Goal: Task Accomplishment & Management: Manage account settings

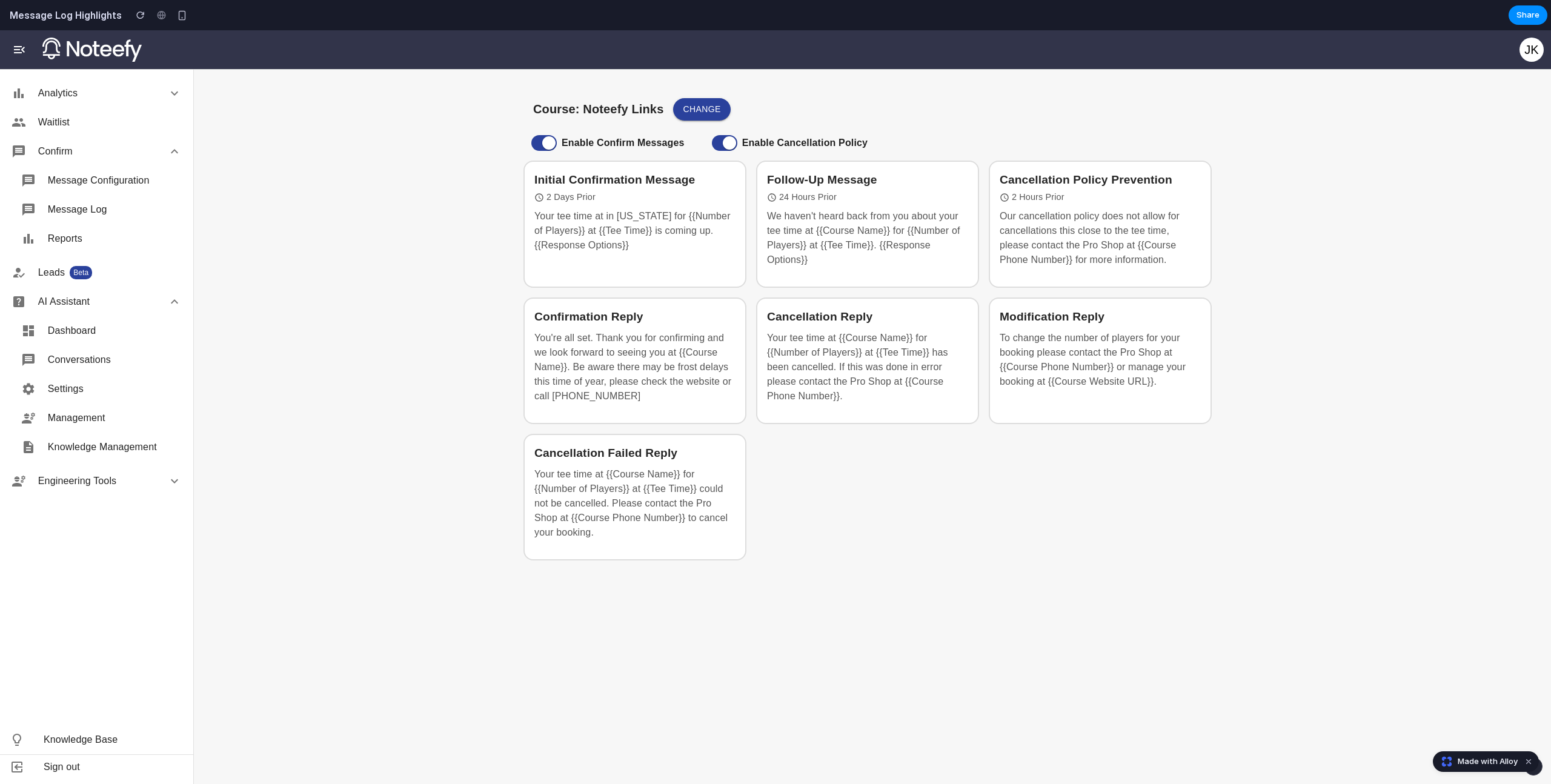
click at [1476, 25] on section "Message Log Highlights Share" at bounding box center [774, 15] width 1547 height 30
click at [124, 211] on span "Message Log" at bounding box center [114, 209] width 134 height 14
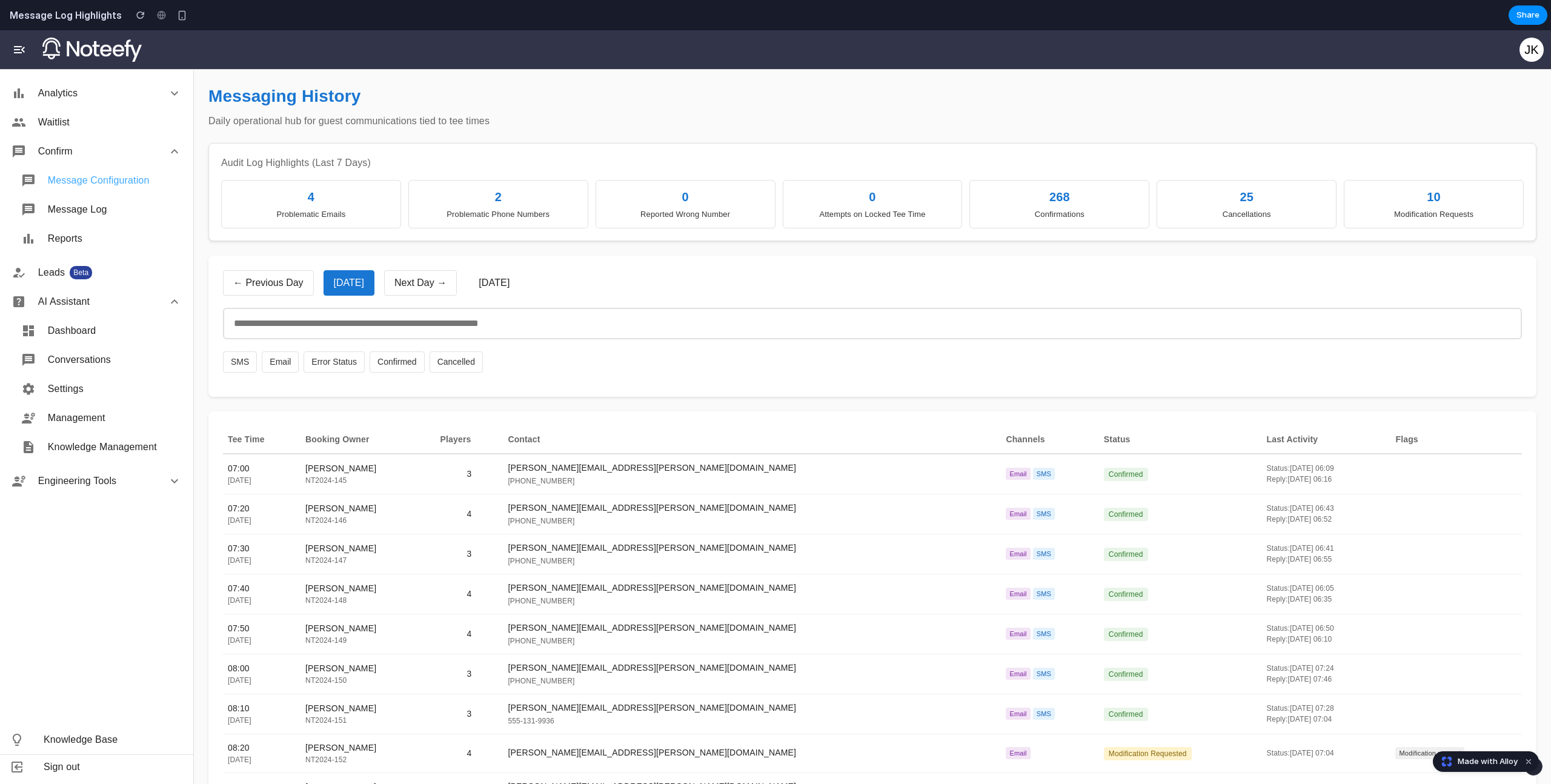
click at [102, 175] on span "Message Configuration" at bounding box center [114, 181] width 134 height 14
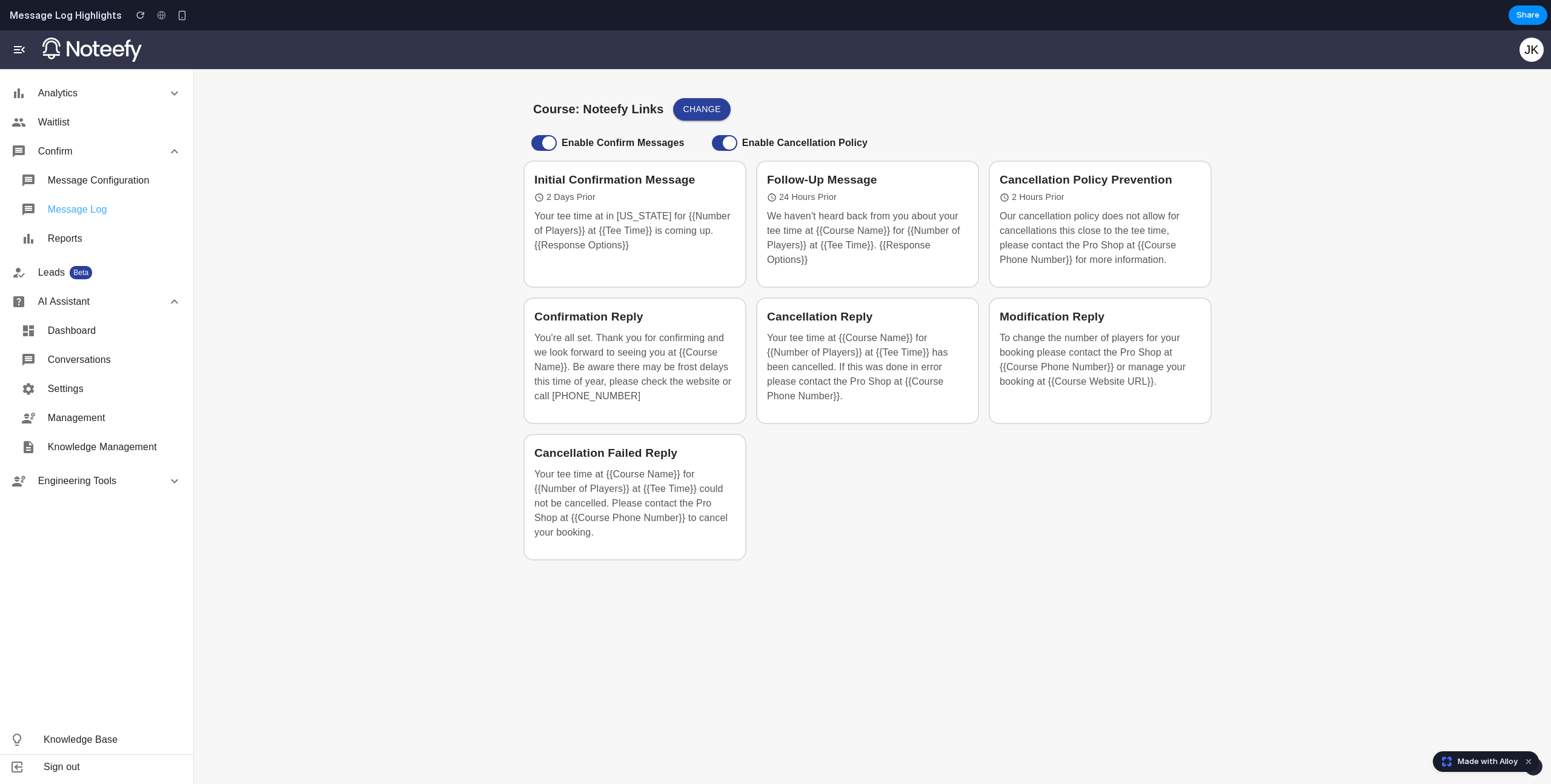
click at [115, 216] on span "Message Log" at bounding box center [114, 209] width 134 height 14
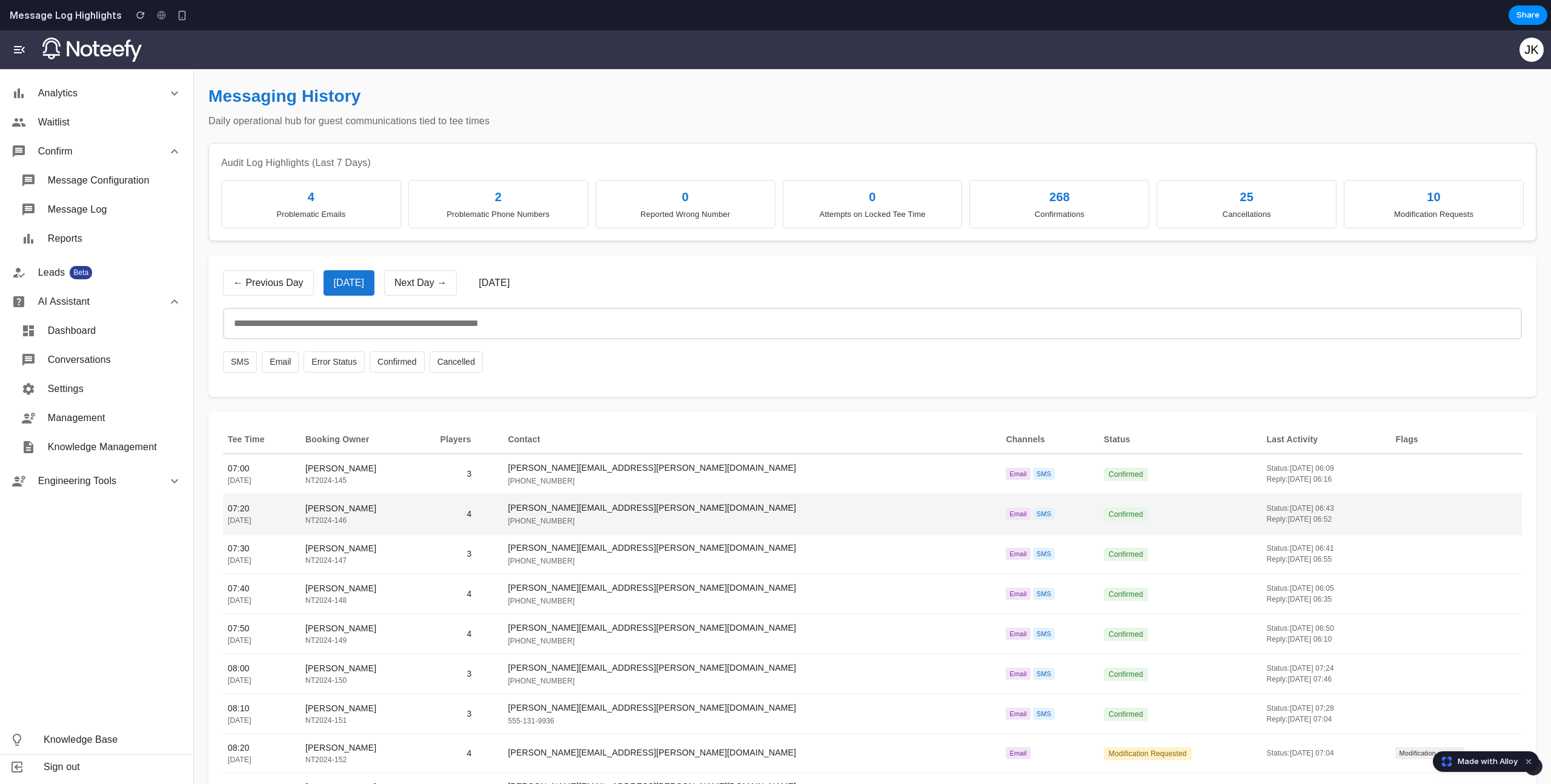
click at [669, 495] on td "[PERSON_NAME][EMAIL_ADDRESS][PERSON_NAME][DOMAIN_NAME] [PHONE_NUMBER]" at bounding box center [752, 513] width 498 height 40
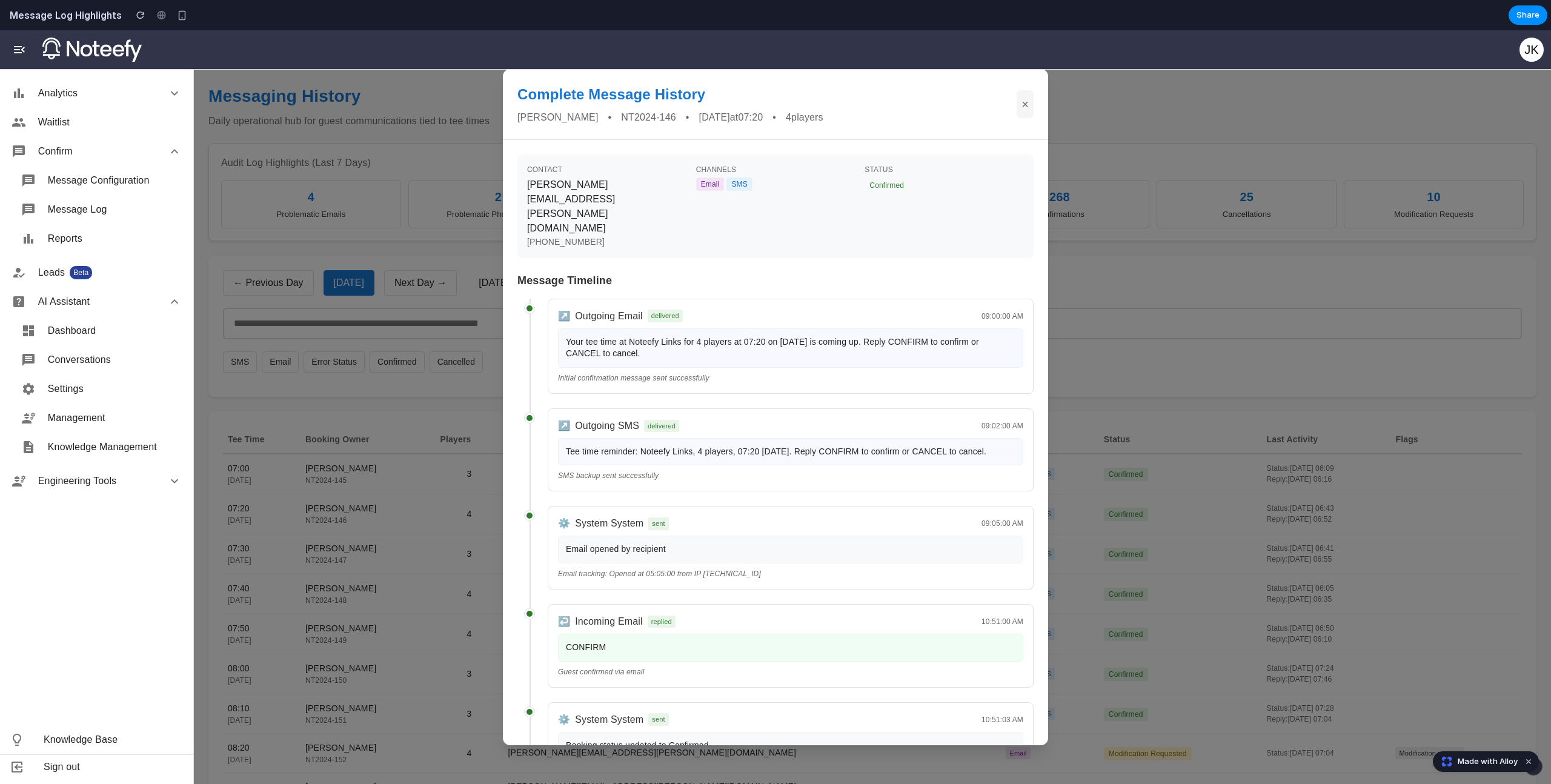
click at [1012, 106] on div "Complete Message History [PERSON_NAME] • NT2024-146 • [DATE] 07:20 • 4 players ×" at bounding box center [775, 104] width 545 height 71
click at [1020, 106] on button "×" at bounding box center [1025, 104] width 17 height 28
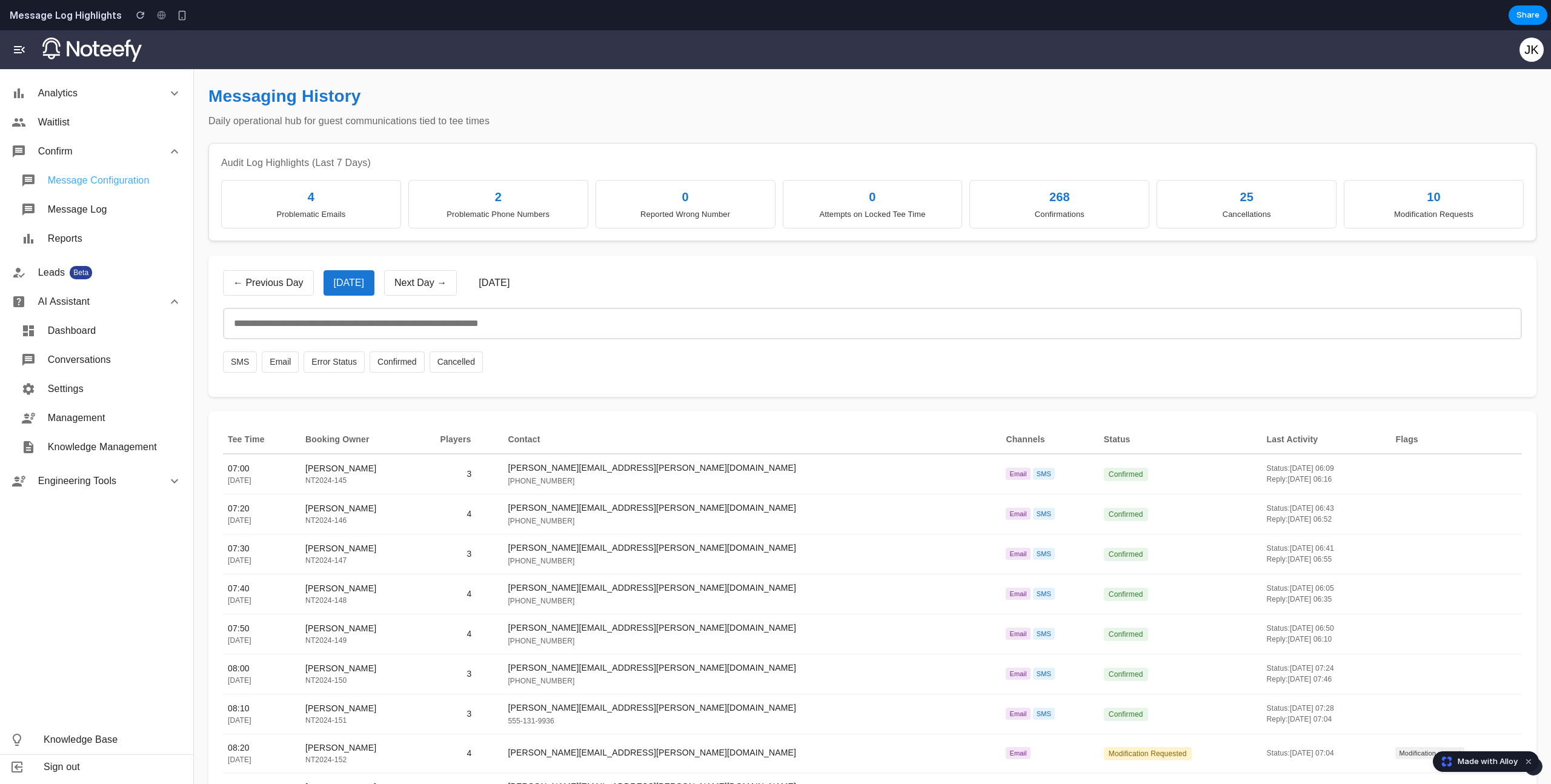
click at [131, 176] on span "Message Configuration" at bounding box center [114, 181] width 134 height 14
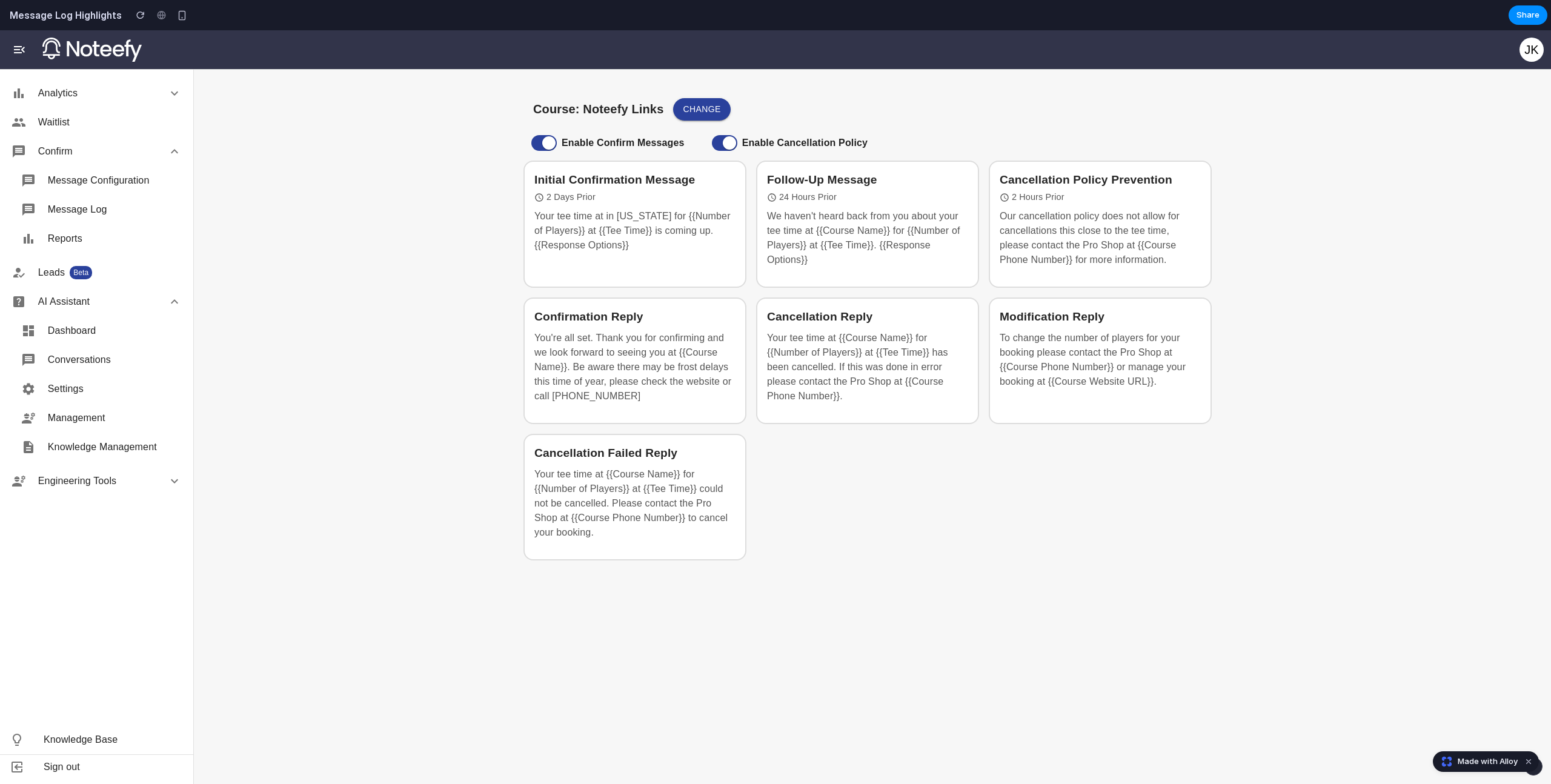
click at [459, 122] on main "Course: Noteefy Links Change Enable Confirm Messages Enable Cancellation Policy…" at bounding box center [872, 426] width 1357 height 715
click at [1018, 67] on div "JK" at bounding box center [776, 49] width 1566 height 39
